Goal: Use online tool/utility: Utilize a website feature to perform a specific function

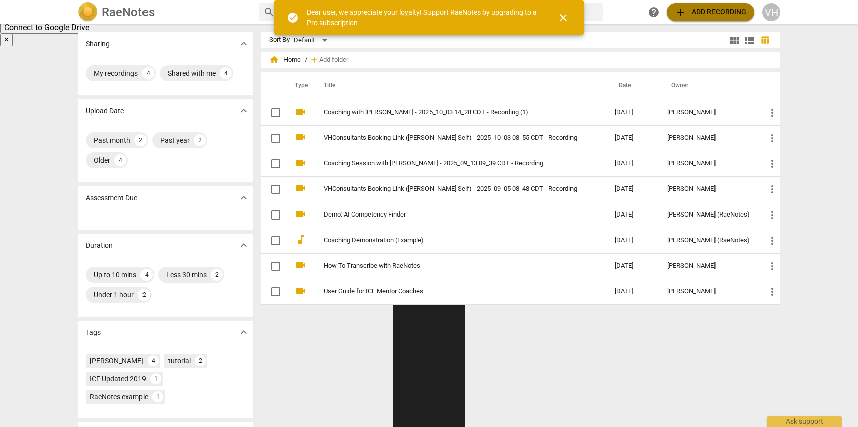
click at [713, 14] on span "add Add recording" at bounding box center [710, 12] width 71 height 12
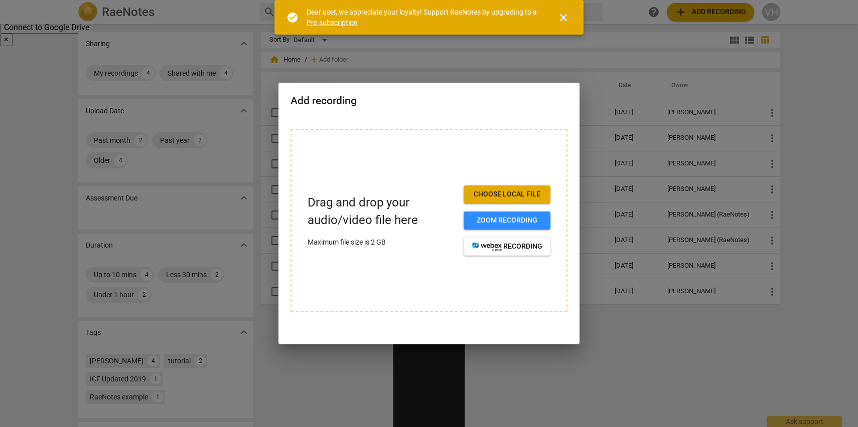
click at [508, 192] on span "Choose local file" at bounding box center [506, 195] width 71 height 10
click at [521, 194] on span "Choose local file" at bounding box center [506, 195] width 71 height 10
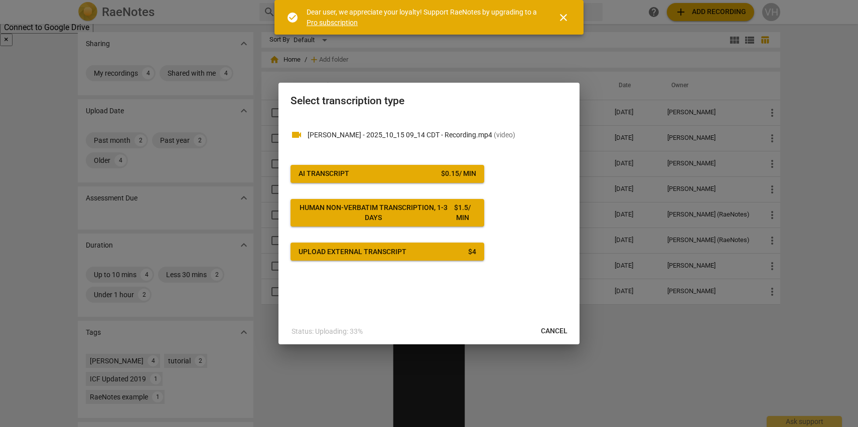
click at [330, 172] on div "AI Transcript" at bounding box center [323, 174] width 51 height 10
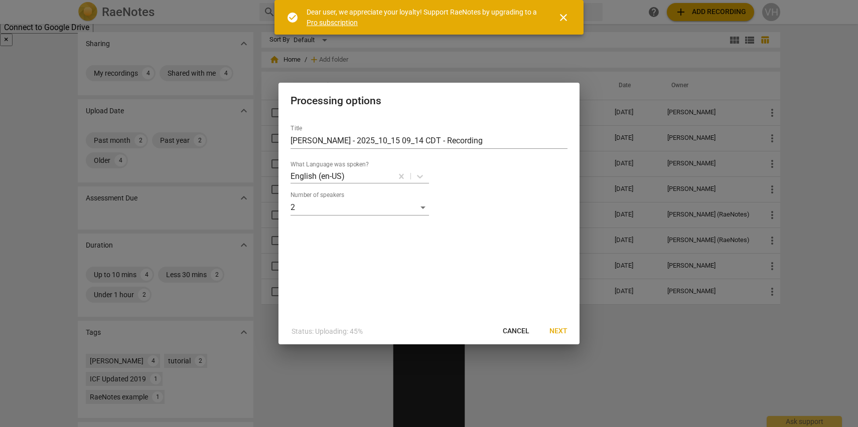
click at [555, 327] on span "Next" at bounding box center [558, 332] width 18 height 10
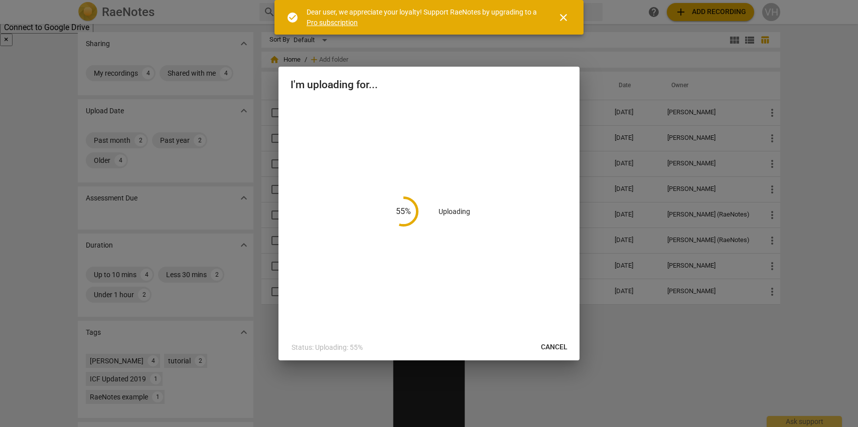
click at [568, 20] on span "close" at bounding box center [563, 18] width 12 height 12
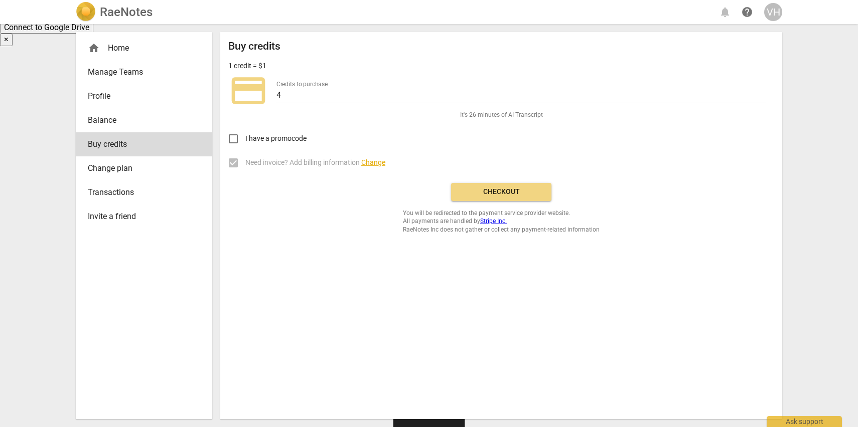
click at [500, 194] on span "Checkout" at bounding box center [501, 192] width 84 height 10
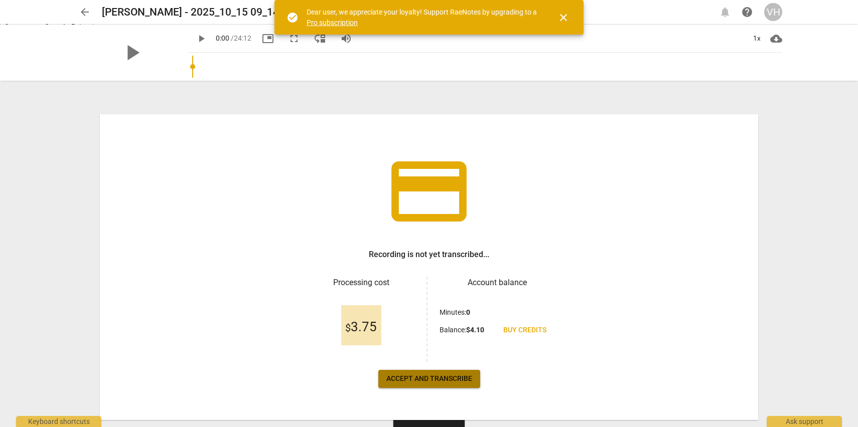
click at [439, 380] on span "Accept and transcribe" at bounding box center [429, 379] width 86 height 10
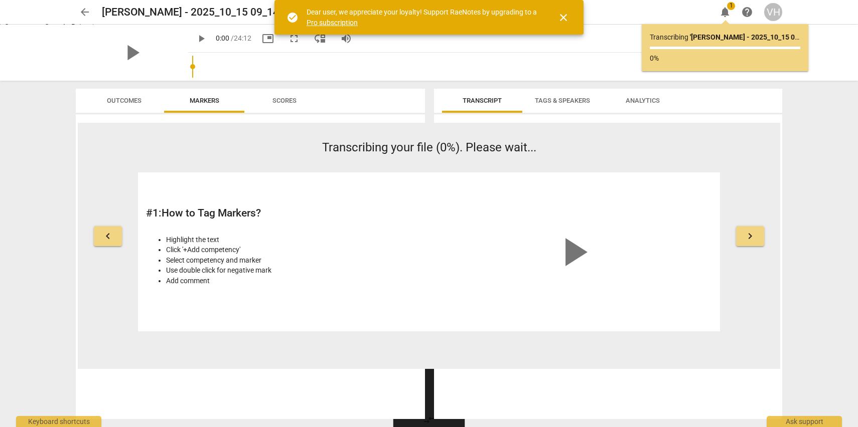
click at [567, 20] on span "close" at bounding box center [563, 18] width 12 height 12
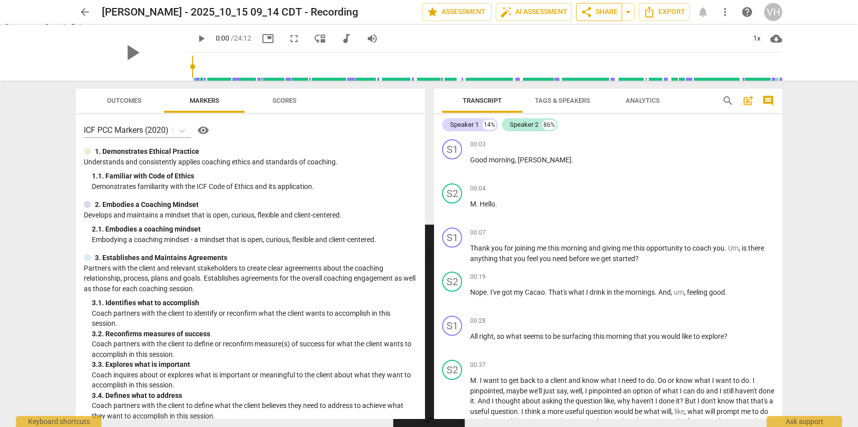
click at [609, 12] on span "share Share" at bounding box center [598, 12] width 37 height 12
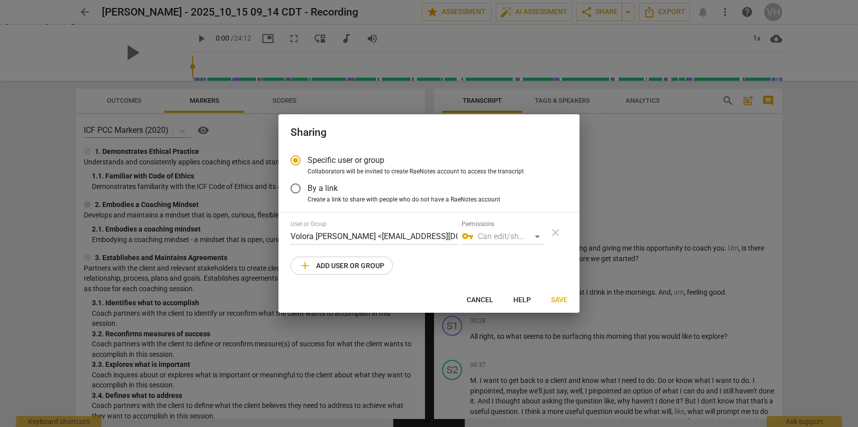
click at [539, 239] on div "vpn_key Can edit/share" at bounding box center [502, 237] width 82 height 16
click at [537, 236] on div "vpn_key Can edit/share" at bounding box center [502, 237] width 82 height 16
click at [350, 259] on button "add Add user or group" at bounding box center [341, 266] width 102 height 18
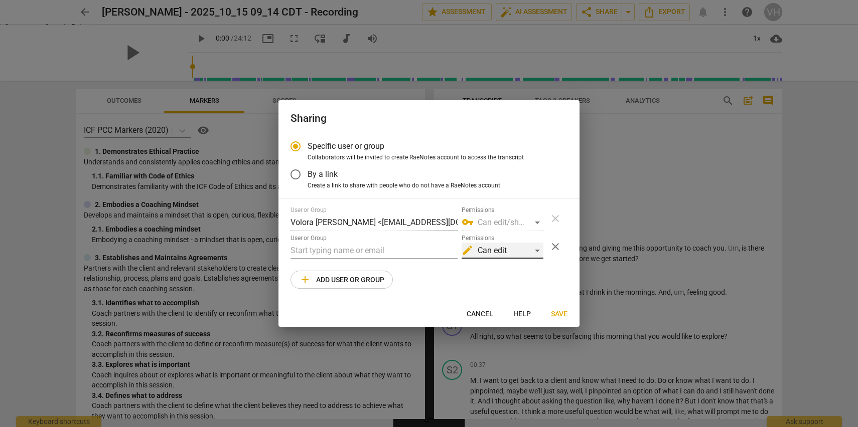
click at [540, 249] on div "edit Can edit" at bounding box center [502, 251] width 82 height 16
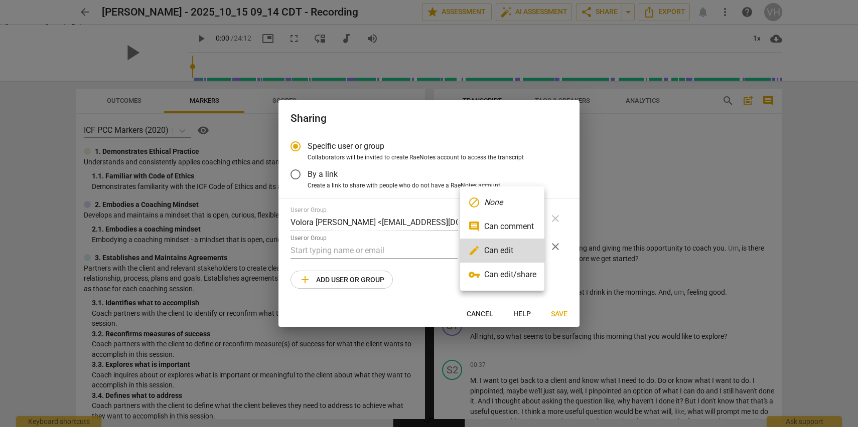
click at [425, 283] on div at bounding box center [429, 213] width 858 height 427
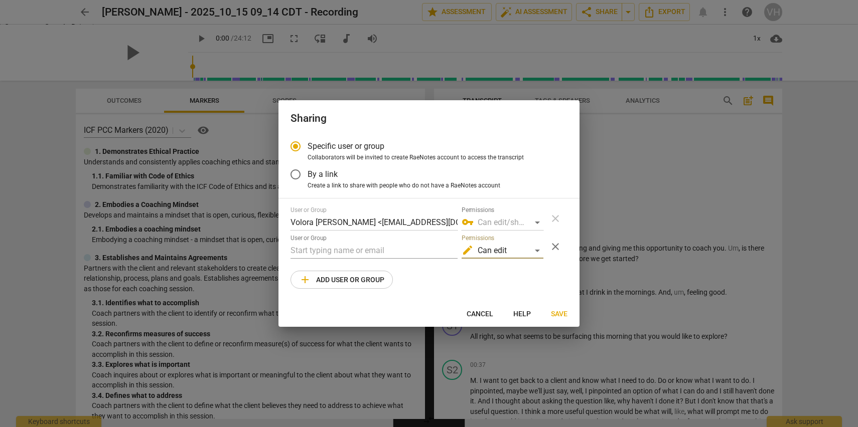
click at [467, 310] on span "Cancel" at bounding box center [479, 314] width 27 height 10
radio input "false"
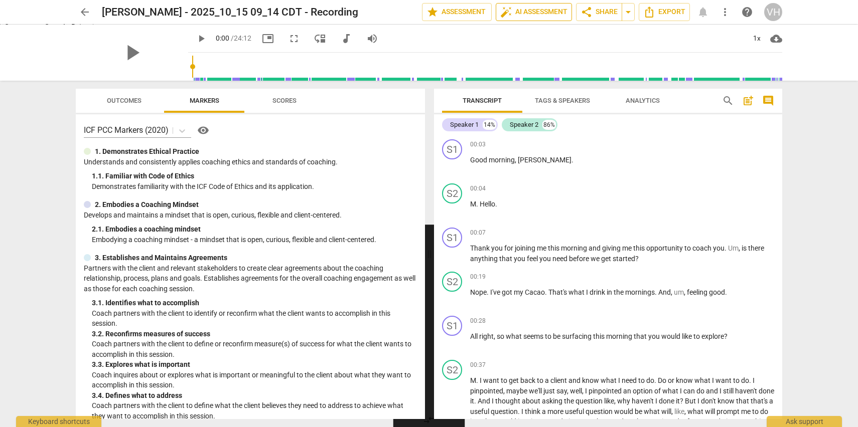
click at [539, 11] on span "auto_fix_high AI Assessment" at bounding box center [533, 12] width 67 height 12
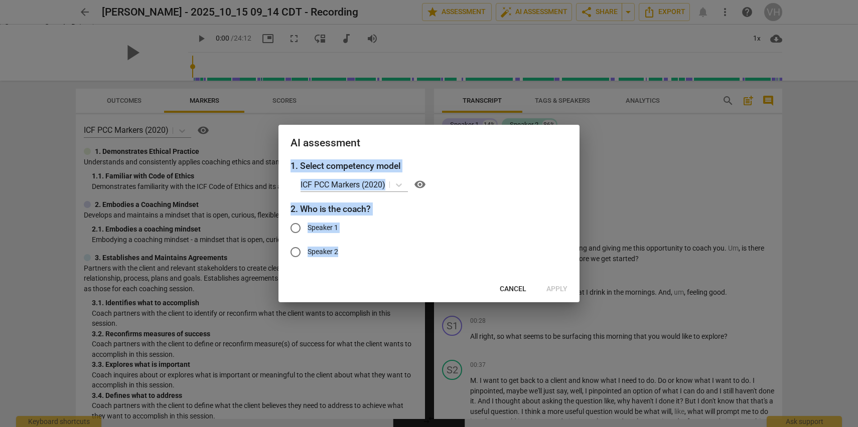
drag, startPoint x: 478, startPoint y: 154, endPoint x: 462, endPoint y: 283, distance: 130.0
click at [462, 284] on div "AI assessment 1. Select competency model ICF PCC Markers (2020) visibility 2. W…" at bounding box center [428, 213] width 301 height 177
click at [523, 288] on span "Cancel" at bounding box center [513, 289] width 27 height 10
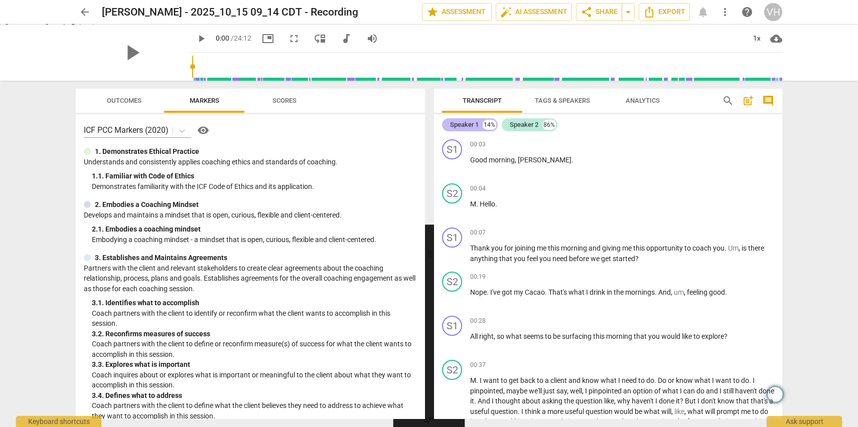
click at [466, 121] on div "Speaker 1" at bounding box center [464, 125] width 29 height 10
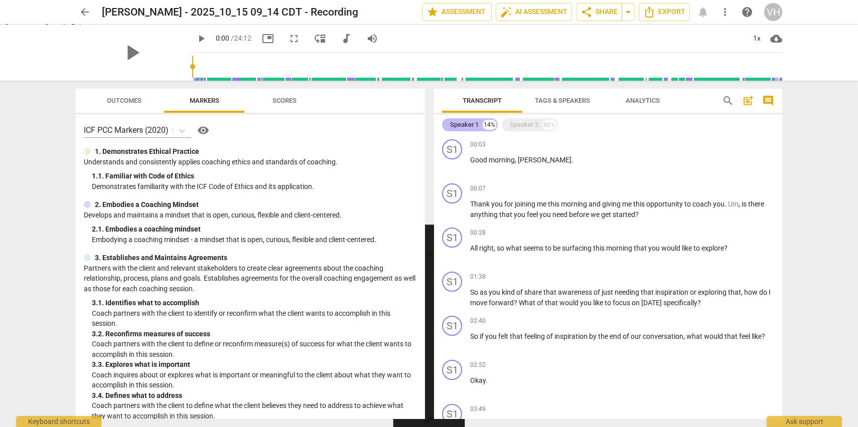
click at [464, 122] on div "Speaker 1" at bounding box center [464, 125] width 29 height 10
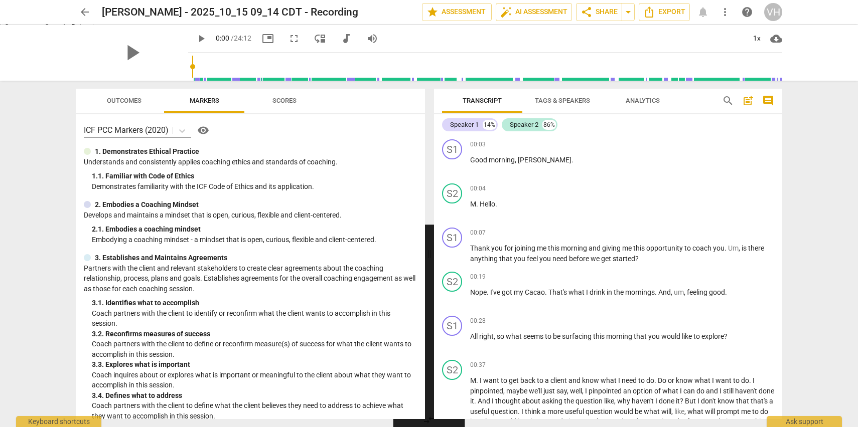
click at [564, 100] on span "Tags & Speakers" at bounding box center [562, 101] width 55 height 8
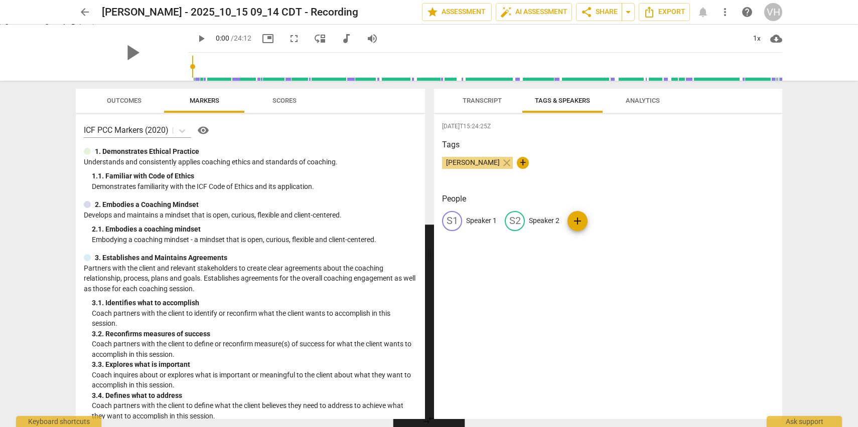
click at [485, 223] on p "Speaker 1" at bounding box center [481, 221] width 31 height 11
type input "Coach"
click at [601, 222] on p "Speaker 2" at bounding box center [609, 221] width 31 height 11
type input "Client"
click at [619, 272] on div "2025-10-15T15:24:25Z Tags Volora Hanzlicek close + People CO Coach edit Client …" at bounding box center [608, 266] width 348 height 305
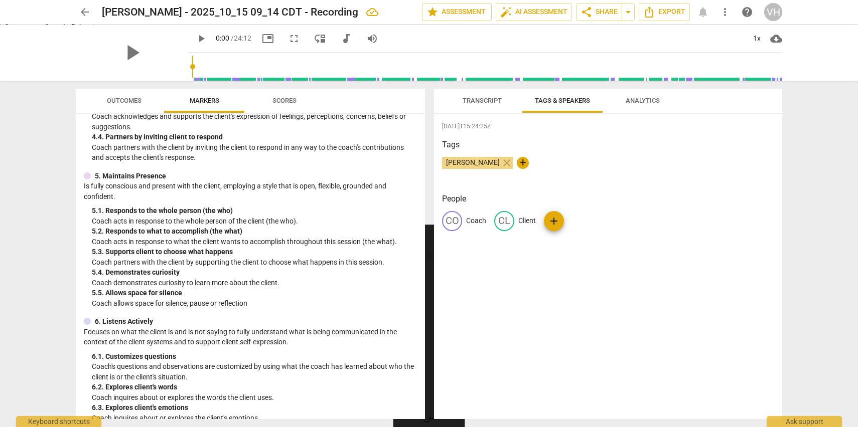
scroll to position [454, 0]
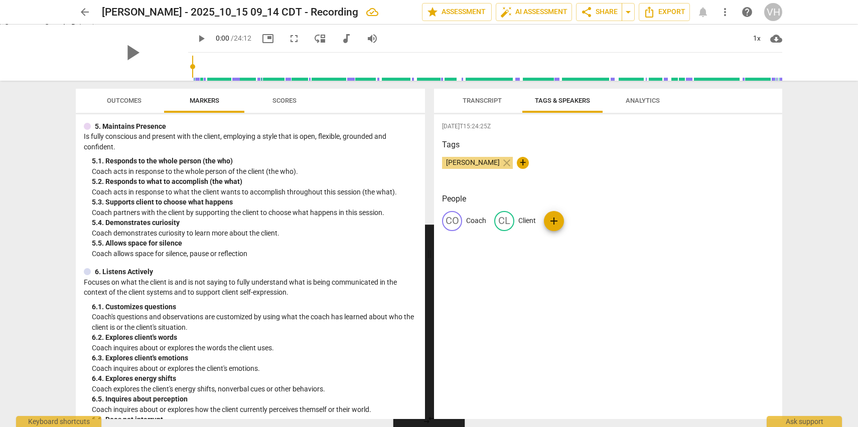
click at [477, 102] on span "Transcript" at bounding box center [481, 101] width 39 height 8
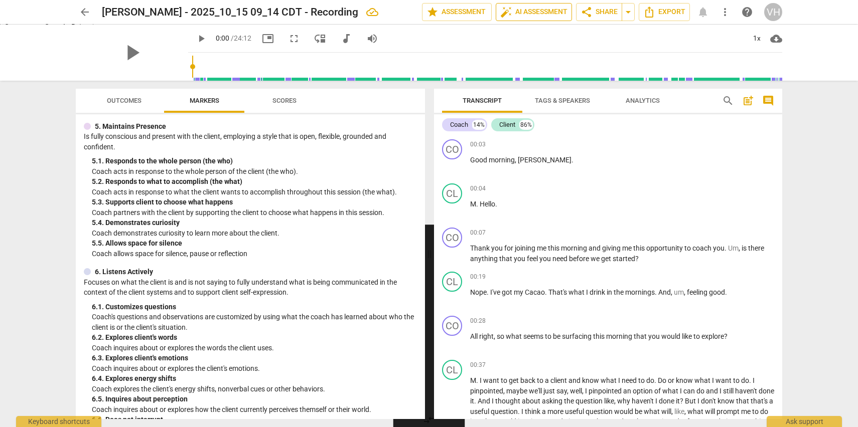
click at [546, 10] on span "auto_fix_high AI Assessment" at bounding box center [533, 12] width 67 height 12
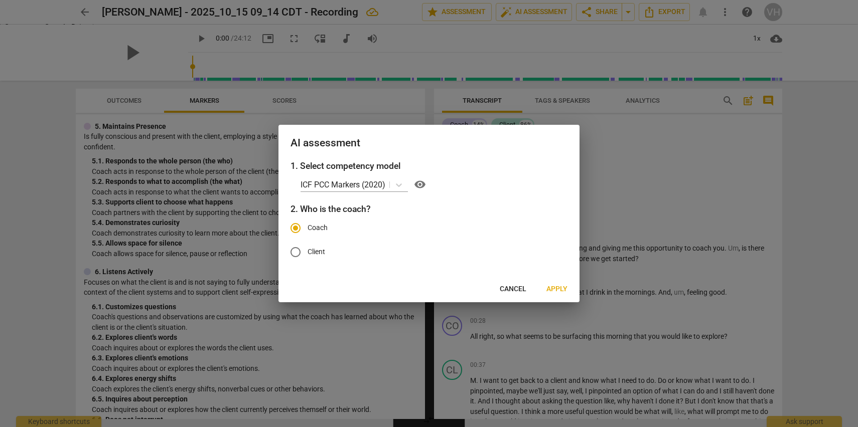
click at [557, 290] on span "Apply" at bounding box center [556, 289] width 21 height 10
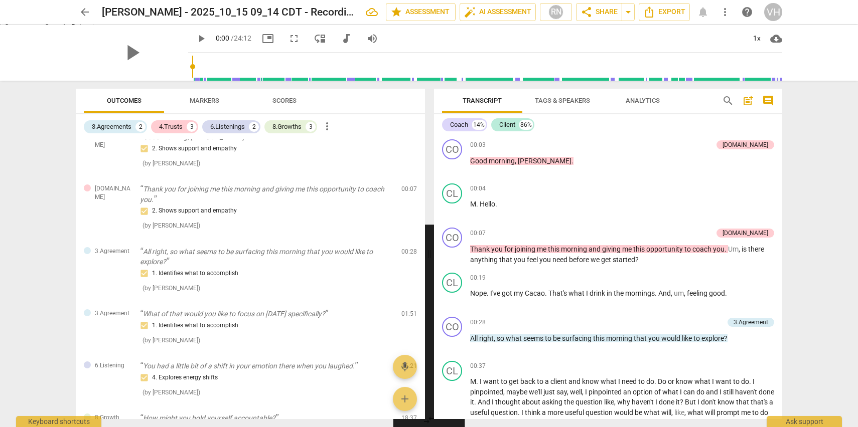
scroll to position [0, 0]
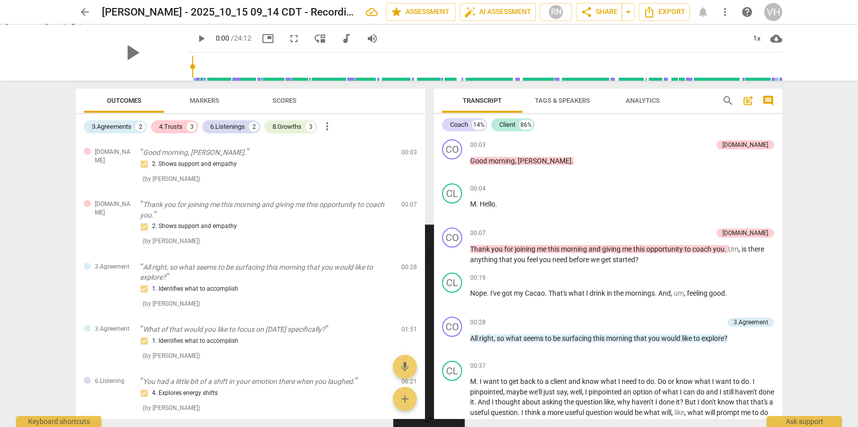
click at [281, 100] on span "Scores" at bounding box center [284, 101] width 24 height 8
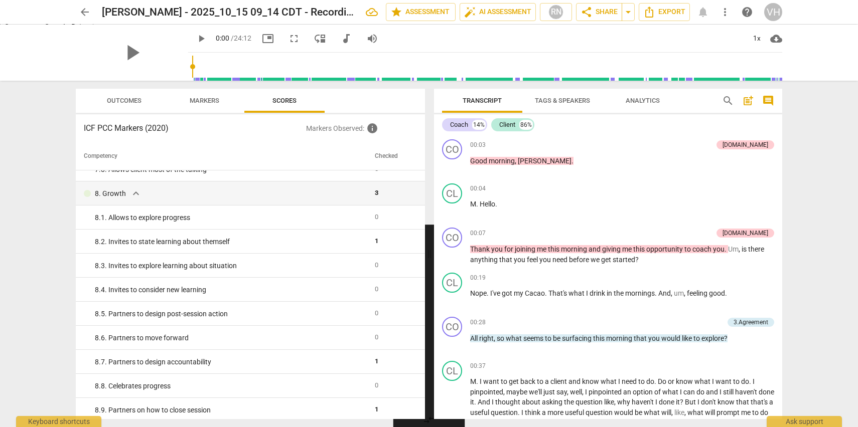
scroll to position [883, 0]
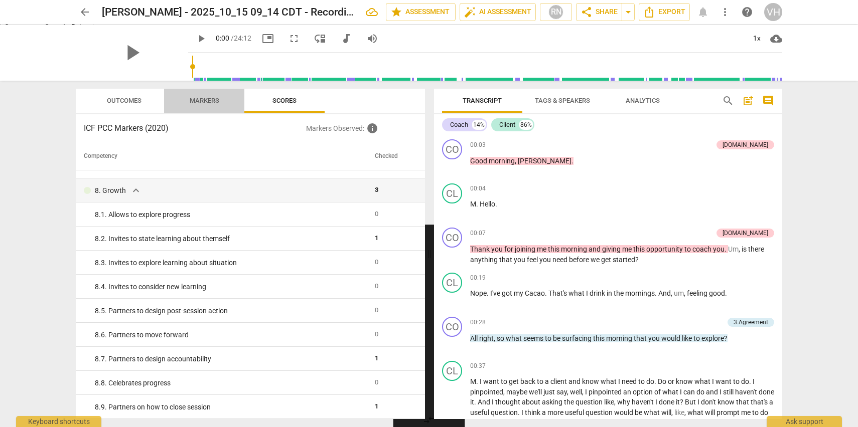
click at [195, 102] on span "Markers" at bounding box center [205, 101] width 30 height 8
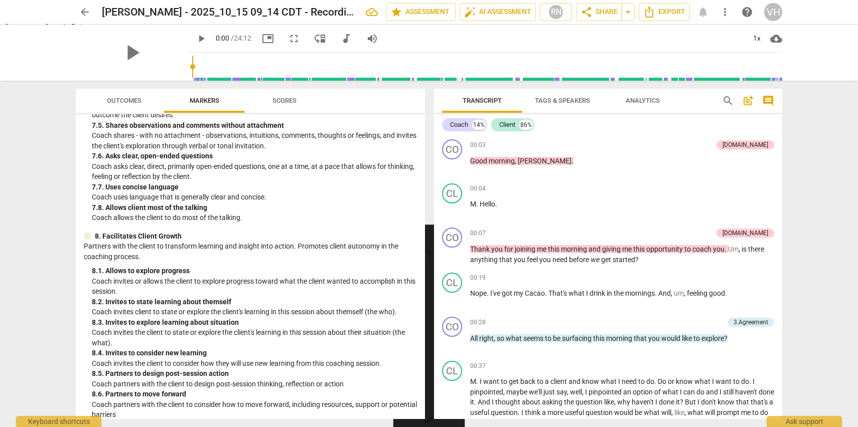
scroll to position [1057, 0]
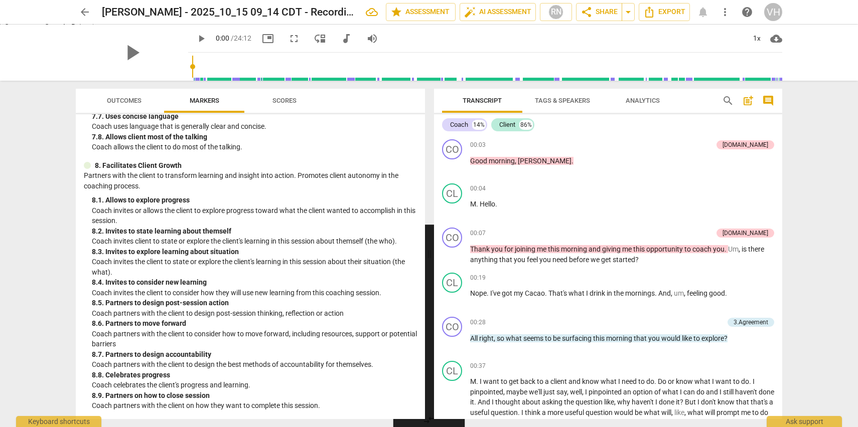
click at [646, 98] on span "Analytics" at bounding box center [642, 101] width 34 height 8
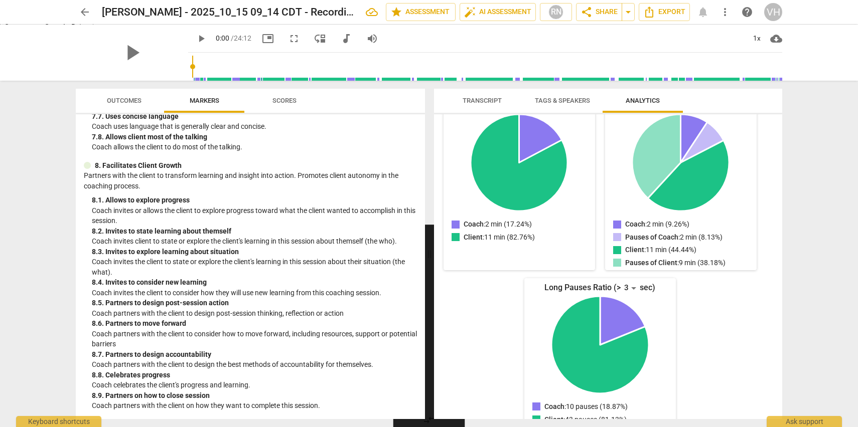
scroll to position [148, 0]
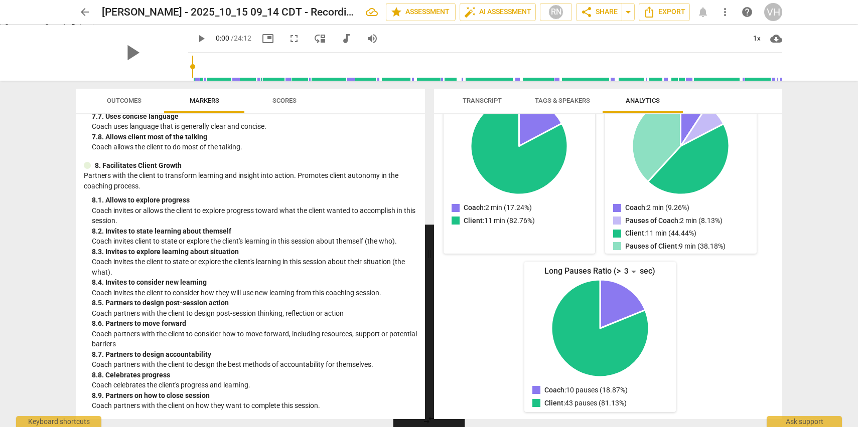
click at [133, 104] on span "Outcomes" at bounding box center [124, 101] width 35 height 8
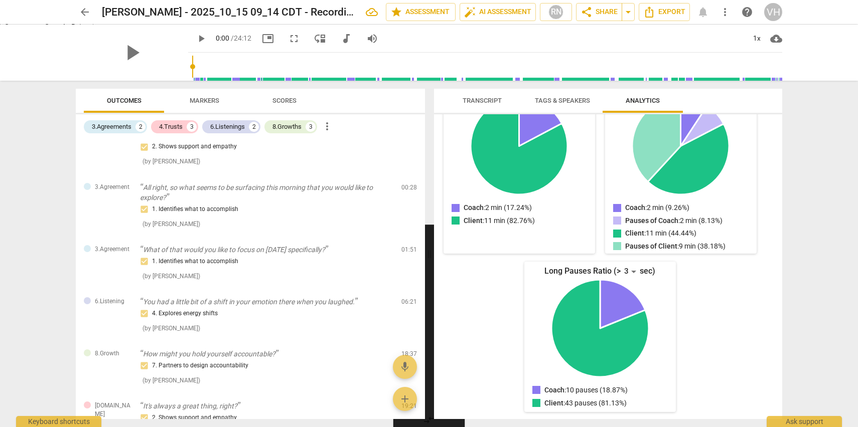
scroll to position [0, 0]
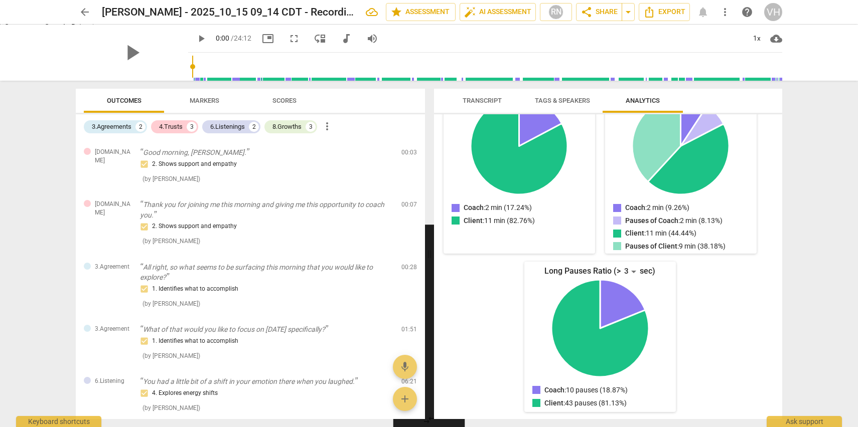
click at [328, 129] on span "more_vert" at bounding box center [327, 126] width 12 height 12
click at [301, 148] on div at bounding box center [429, 213] width 858 height 427
click at [88, 11] on span "arrow_back" at bounding box center [85, 12] width 12 height 12
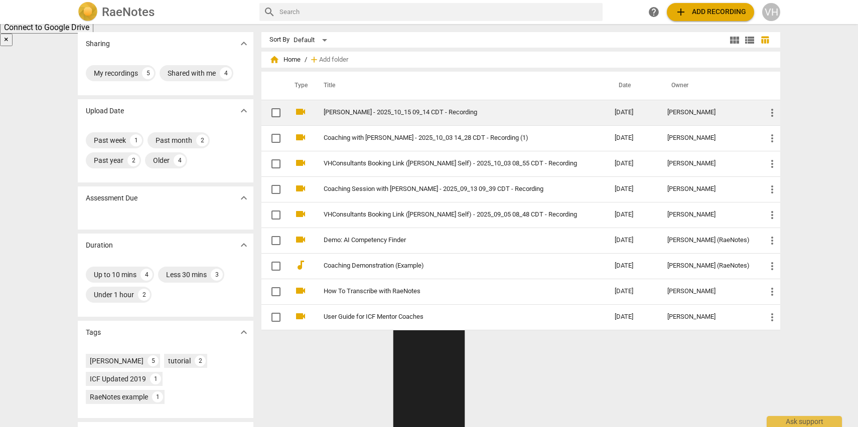
click at [350, 109] on link "[PERSON_NAME] - 2025_10_15 09_14 CDT - Recording" at bounding box center [450, 113] width 255 height 8
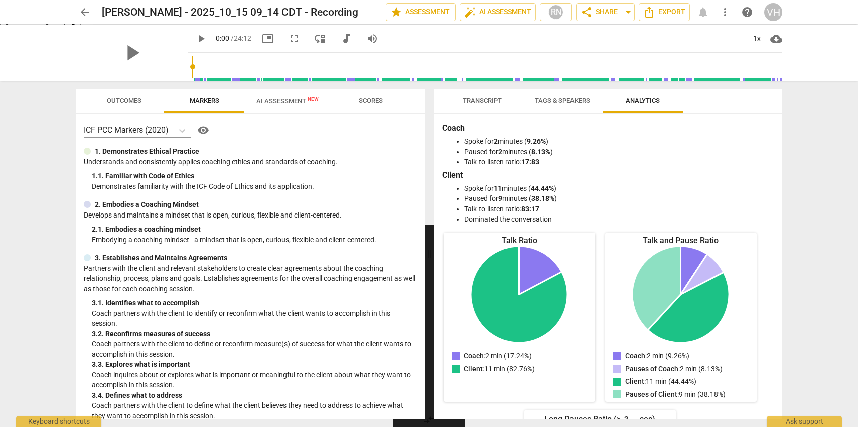
click at [280, 100] on span "AI Assessment New" at bounding box center [287, 101] width 62 height 8
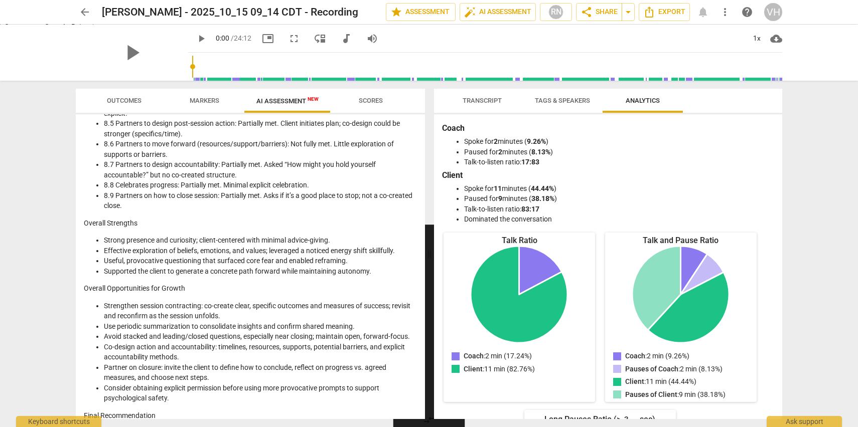
scroll to position [1209, 0]
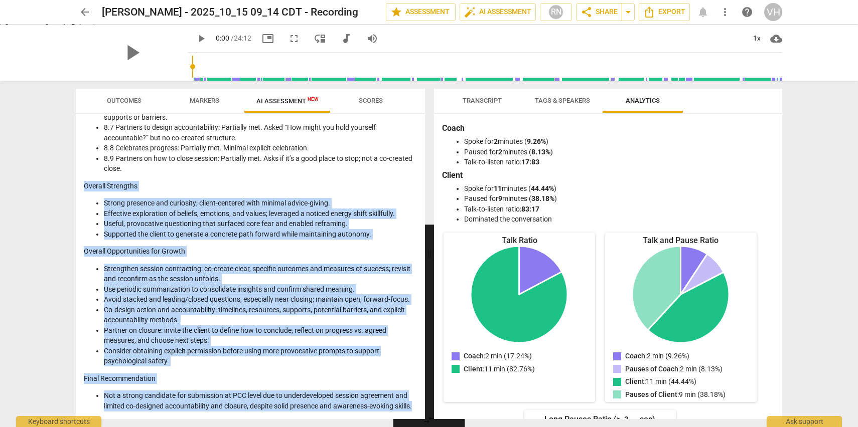
drag, startPoint x: 84, startPoint y: 175, endPoint x: 212, endPoint y: 409, distance: 267.1
copy div "Overall Strengths Strong presence and curiosity; client-centered with minimal a…"
